Goal: Information Seeking & Learning: Check status

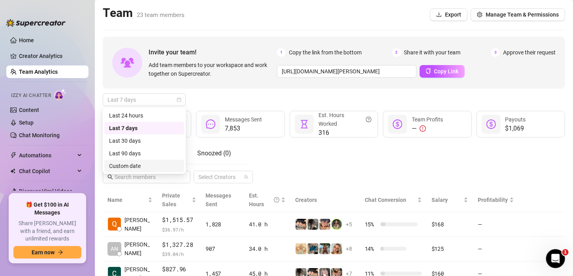
click at [145, 165] on div "Custom date" at bounding box center [144, 166] width 70 height 9
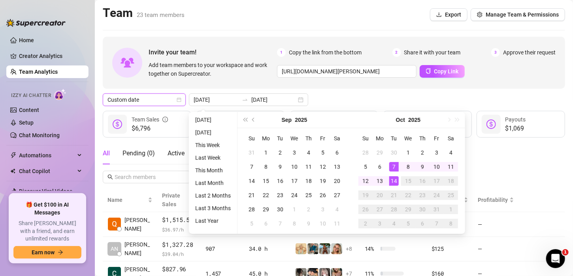
type input "[DATE]"
click at [231, 19] on div "Team 23 team members Export Manage Team & Permissions" at bounding box center [334, 15] width 462 height 18
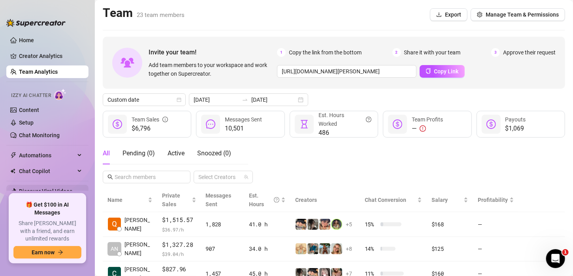
scroll to position [17, 0]
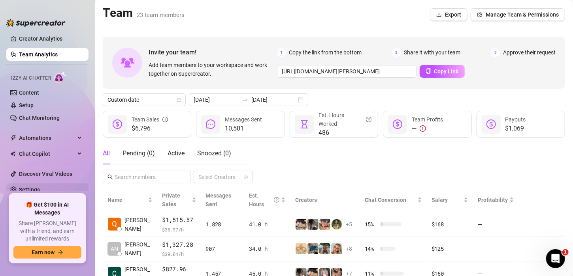
click at [40, 188] on link "Settings" at bounding box center [29, 190] width 21 height 6
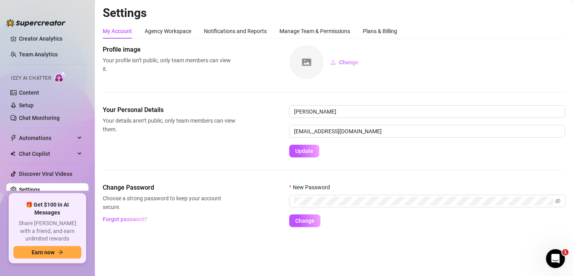
click at [174, 23] on div "Settings My Account Agency Workspace Notifications and Reports Manage Team & Pe…" at bounding box center [334, 121] width 462 height 231
click at [190, 37] on div "Agency Workspace" at bounding box center [168, 31] width 47 height 15
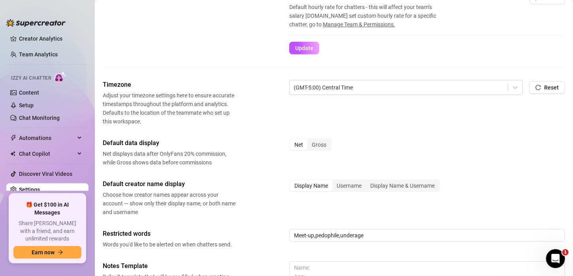
scroll to position [316, 0]
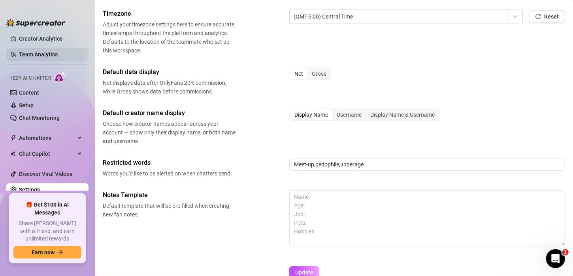
click at [38, 57] on link "Team Analytics" at bounding box center [38, 54] width 39 height 6
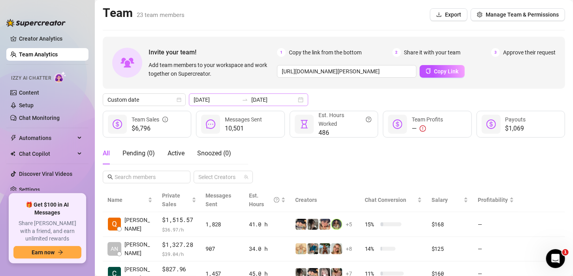
click at [295, 99] on div "[DATE] [DATE]" at bounding box center [248, 100] width 119 height 13
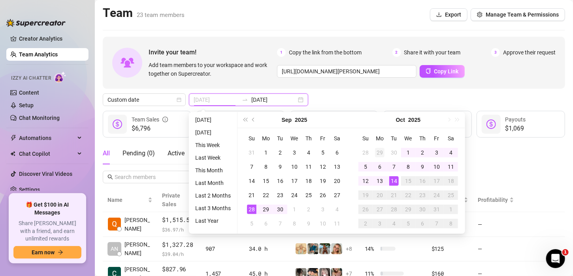
type input "[DATE]"
click at [376, 151] on div "29" at bounding box center [379, 152] width 9 height 9
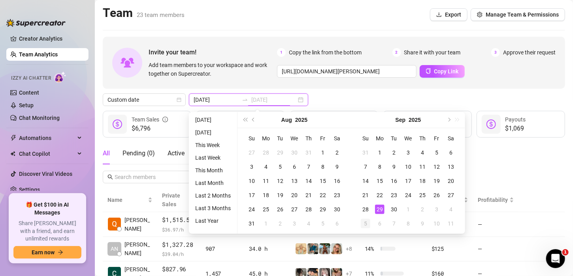
type input "[DATE]"
click at [368, 225] on div "5" at bounding box center [364, 223] width 9 height 9
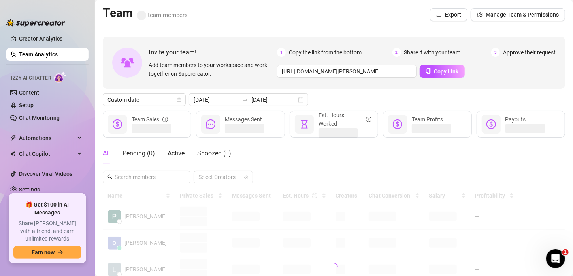
click at [435, 101] on div "Custom date [DATE] [DATE]" at bounding box center [334, 100] width 462 height 13
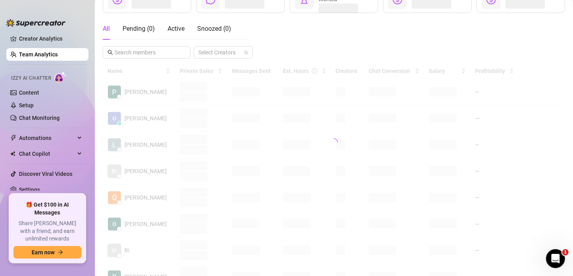
scroll to position [158, 0]
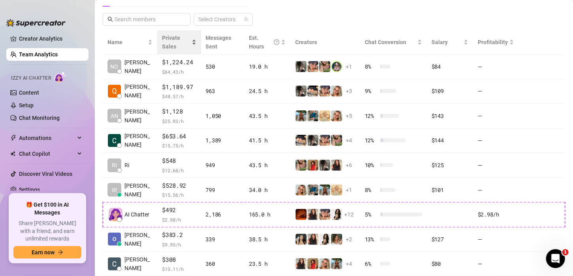
click at [187, 41] on div "Private Sales" at bounding box center [179, 42] width 34 height 17
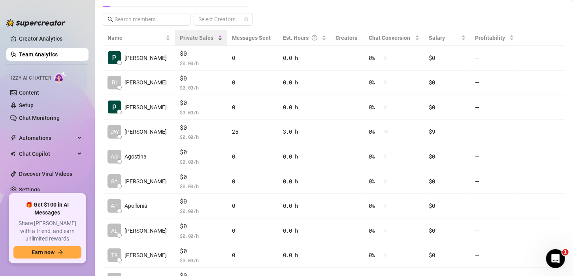
click at [203, 38] on div "Private Sales" at bounding box center [201, 38] width 43 height 9
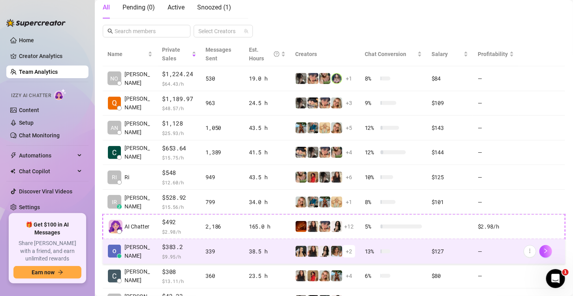
scroll to position [208, 0]
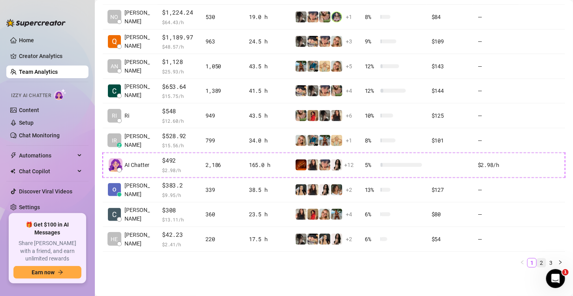
click at [537, 261] on link "2" at bounding box center [541, 263] width 9 height 9
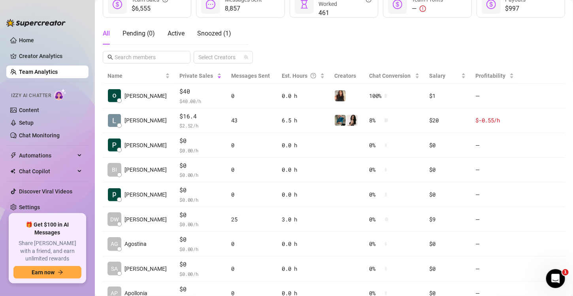
scroll to position [199, 0]
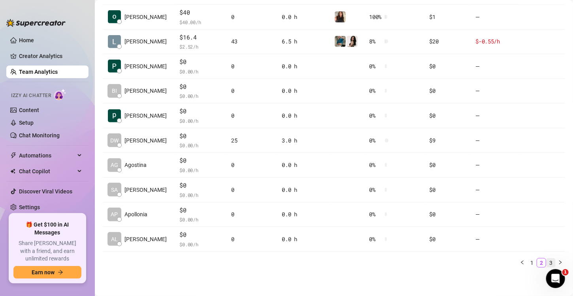
click at [546, 261] on link "3" at bounding box center [550, 263] width 9 height 9
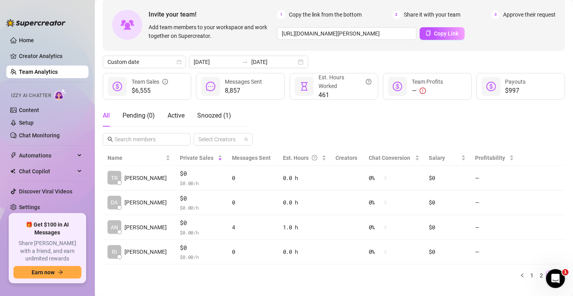
scroll to position [51, 0]
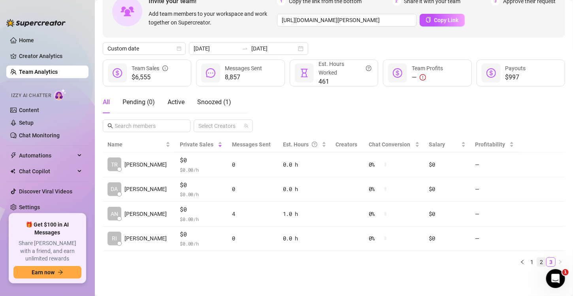
click at [537, 261] on link "2" at bounding box center [541, 262] width 9 height 9
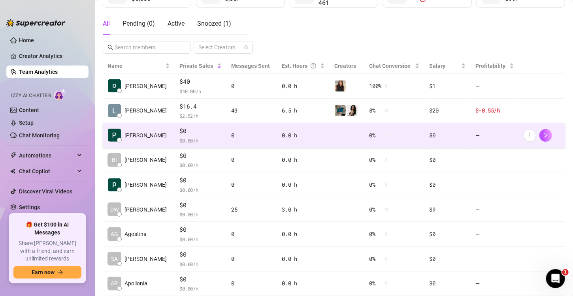
scroll to position [199, 0]
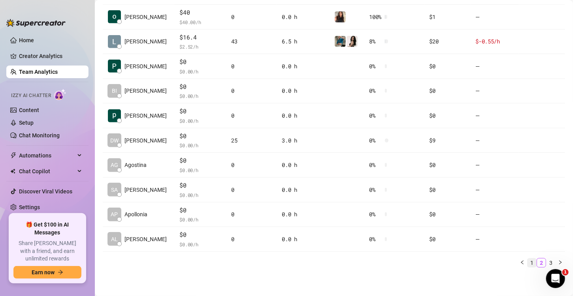
click at [527, 261] on link "1" at bounding box center [531, 263] width 9 height 9
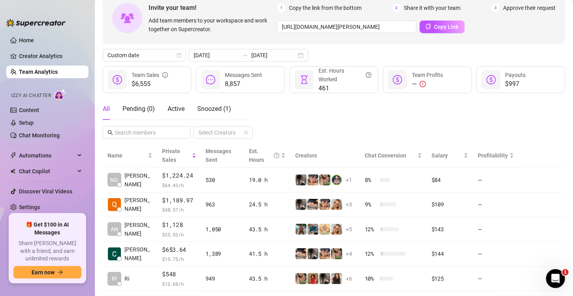
scroll to position [2, 0]
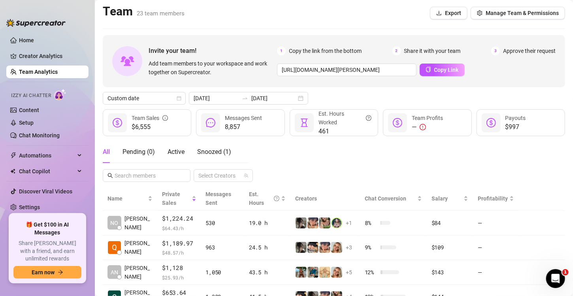
click at [294, 98] on div "[DATE] [DATE]" at bounding box center [248, 98] width 119 height 13
type input "[DATE]"
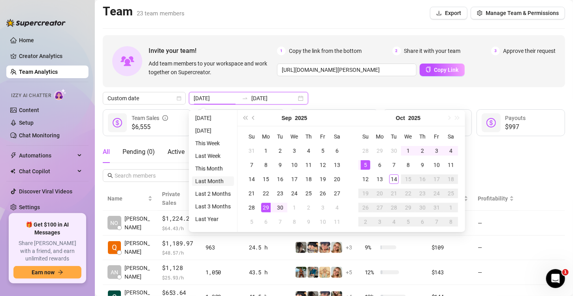
type input "[DATE]"
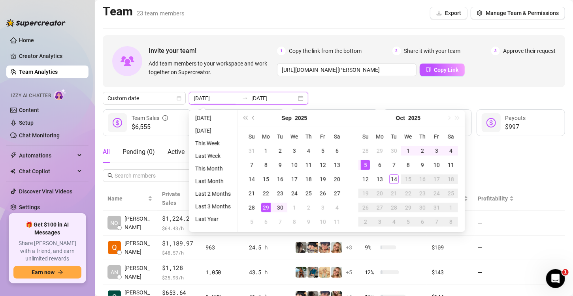
type input "[DATE]"
click at [379, 163] on div "6" at bounding box center [379, 164] width 9 height 9
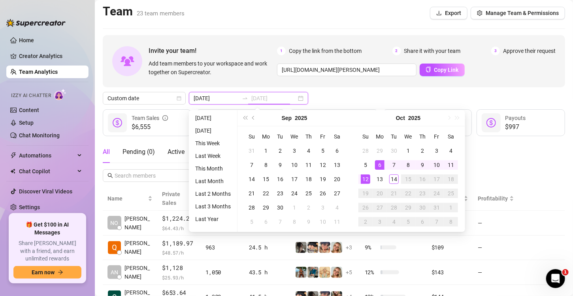
type input "[DATE]"
click at [369, 178] on div "12" at bounding box center [364, 179] width 9 height 9
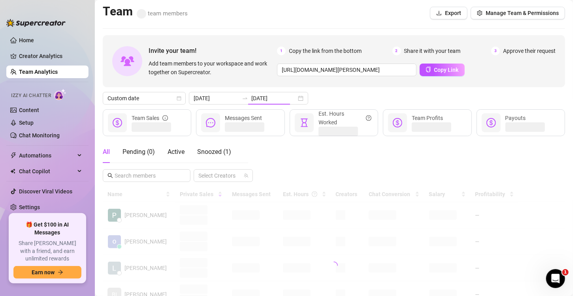
click at [477, 95] on div "Custom date [DATE] [DATE]" at bounding box center [334, 98] width 462 height 13
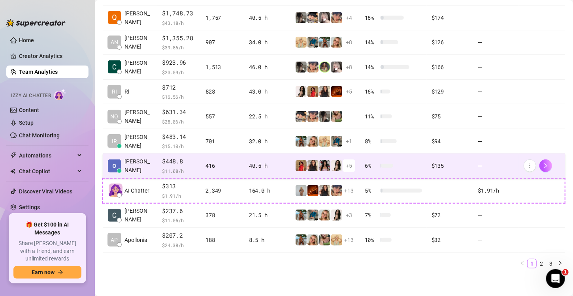
scroll to position [208, 0]
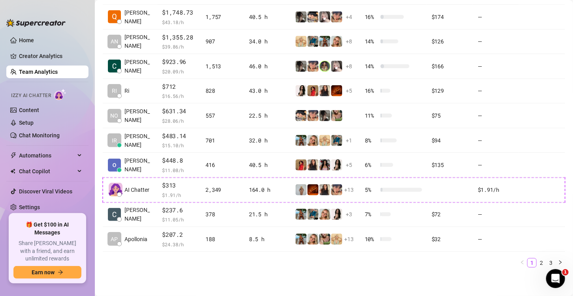
click at [304, 276] on main "Team 23 team members Export Manage Team & Permissions Invite your team! Add tea…" at bounding box center [334, 44] width 478 height 505
click at [537, 260] on link "2" at bounding box center [541, 263] width 9 height 9
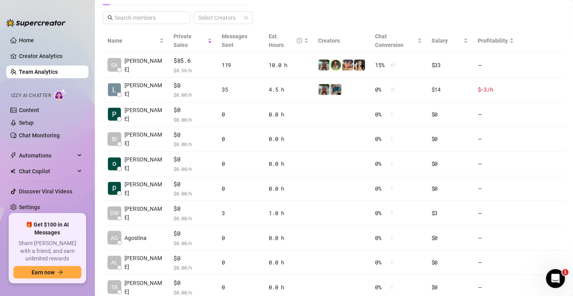
scroll to position [199, 0]
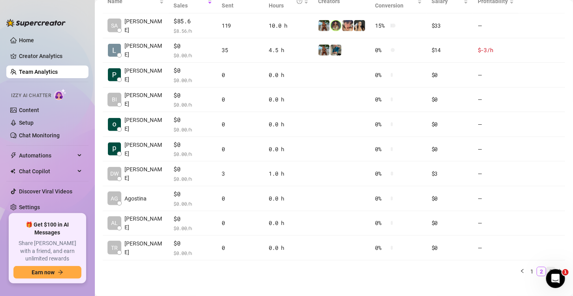
click at [546, 267] on link "3" at bounding box center [550, 271] width 9 height 9
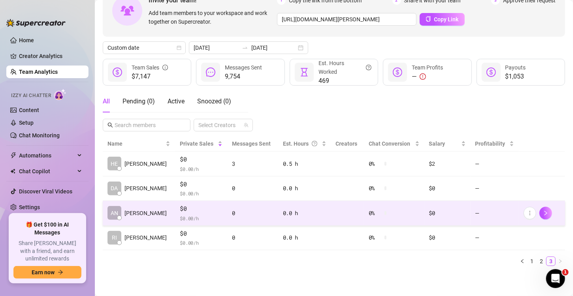
scroll to position [51, 0]
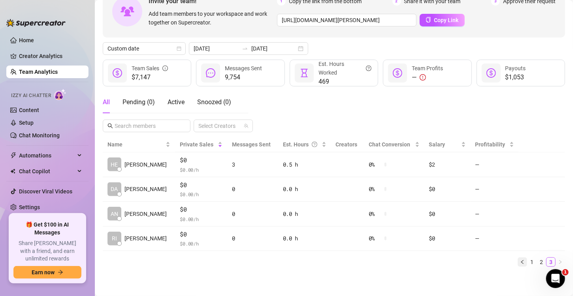
click at [520, 262] on icon "left" at bounding box center [522, 262] width 5 height 5
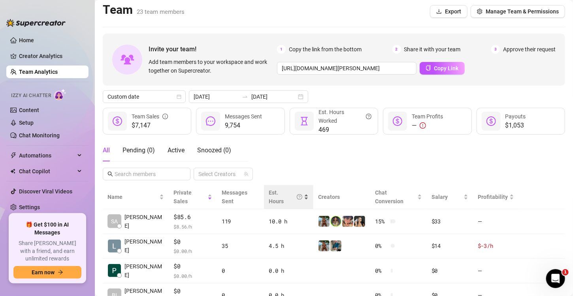
scroll to position [0, 0]
